Goal: Task Accomplishment & Management: Manage account settings

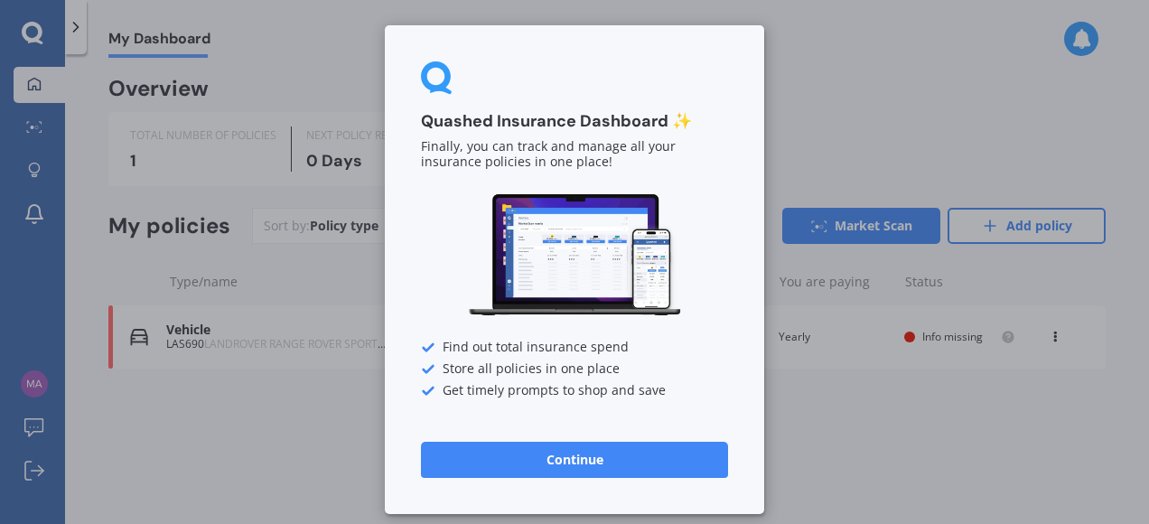
click at [570, 467] on button "Continue" at bounding box center [574, 460] width 307 height 36
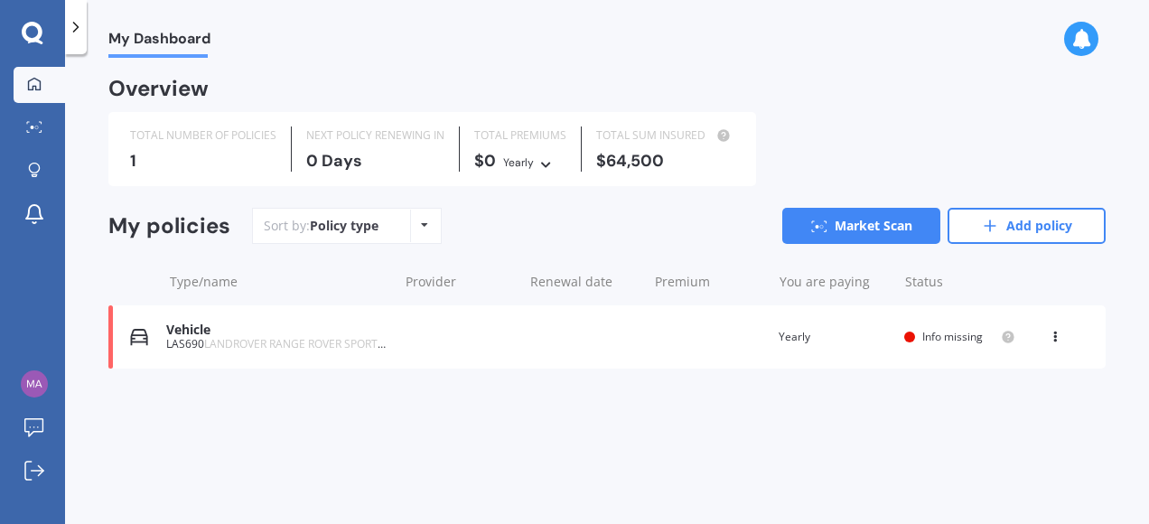
click at [417, 225] on div "Policy type Alphabetical Date added Renewing next" at bounding box center [424, 226] width 28 height 33
click at [365, 435] on div "My Dashboard Overview TOTAL NUMBER OF POLICIES 1 NEXT POLICY RENEWING [DATE] TO…" at bounding box center [607, 293] width 1084 height 470
click at [31, 33] on icon at bounding box center [33, 33] width 22 height 23
click at [1003, 235] on link "Add policy" at bounding box center [1026, 226] width 158 height 36
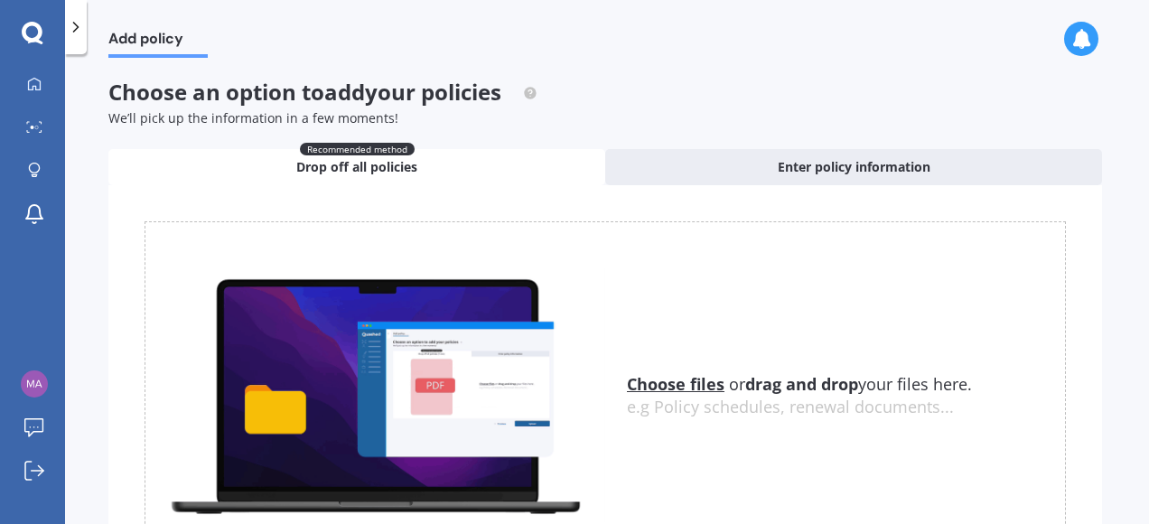
click at [682, 41] on div "Add policy" at bounding box center [607, 29] width 1084 height 58
